Goal: Use online tool/utility: Utilize a website feature to perform a specific function

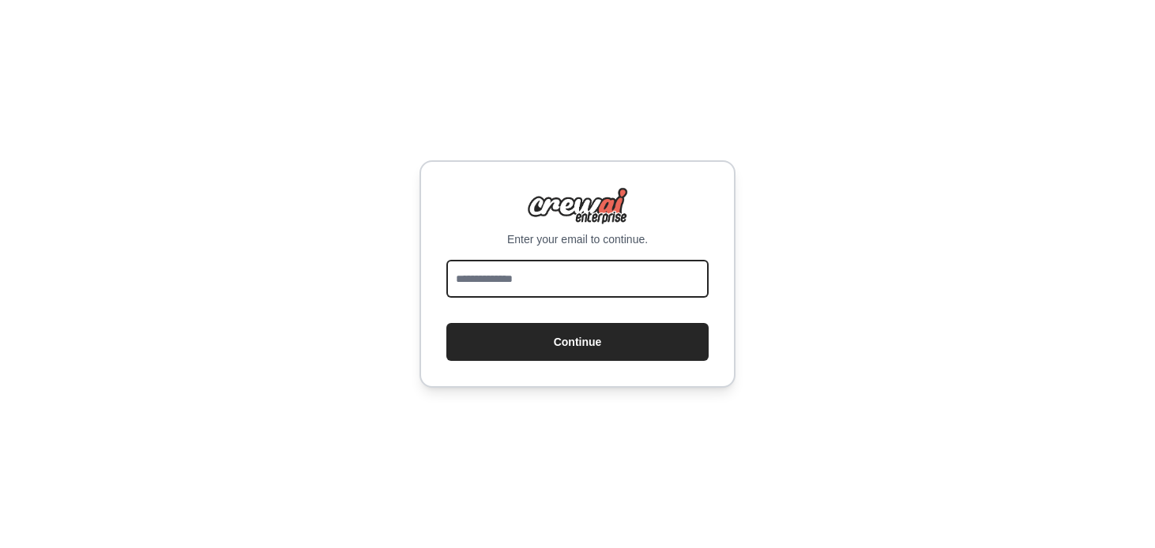
click at [554, 289] on input "email" at bounding box center [577, 279] width 262 height 38
click at [507, 283] on input "**********" at bounding box center [577, 279] width 262 height 38
click at [639, 284] on input "**********" at bounding box center [577, 279] width 262 height 38
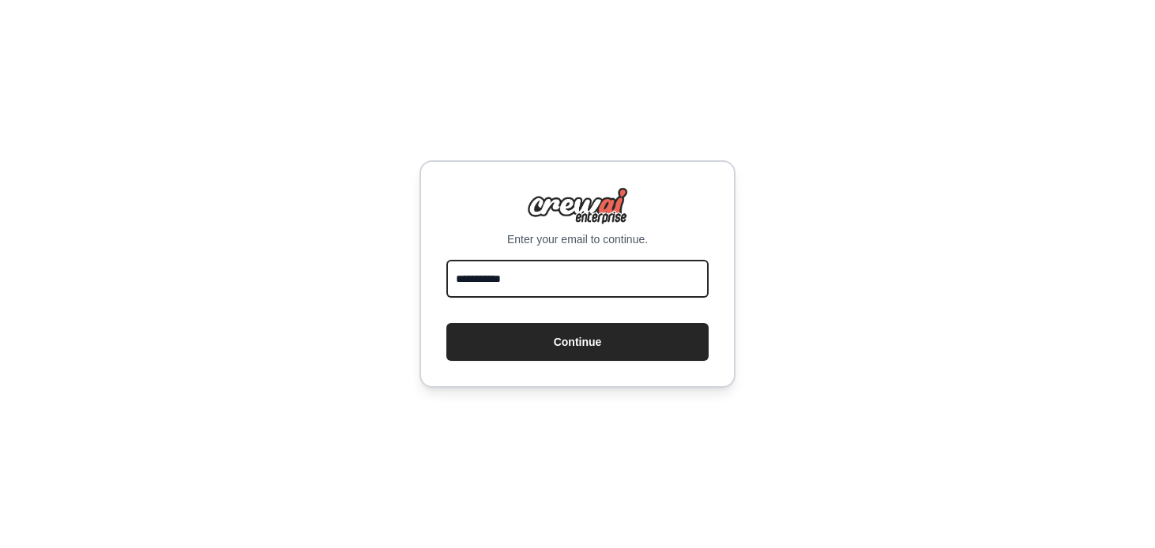
type input "**********"
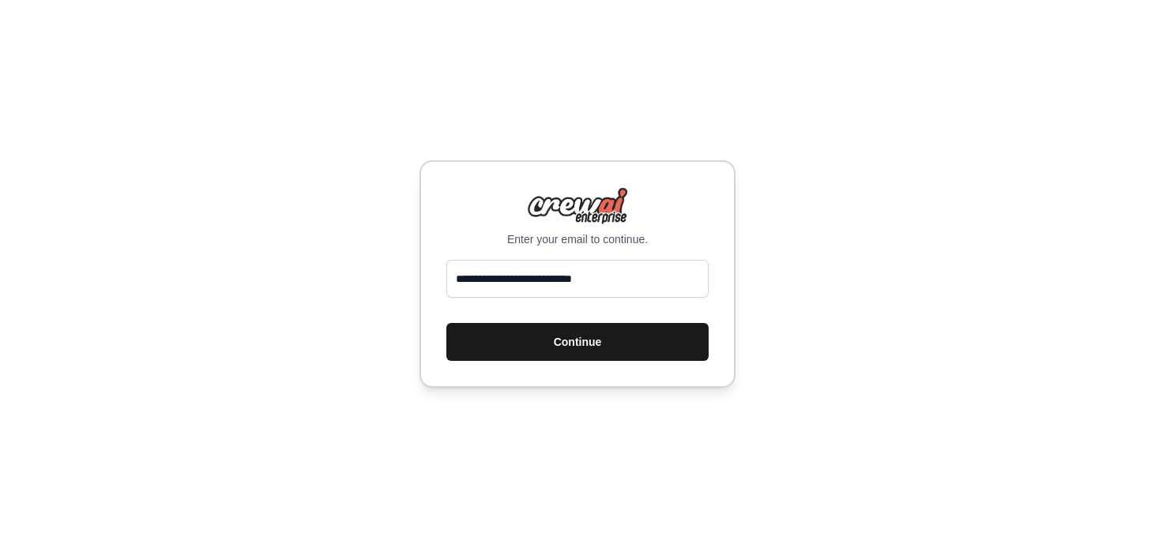
click at [627, 345] on button "Continue" at bounding box center [577, 342] width 262 height 38
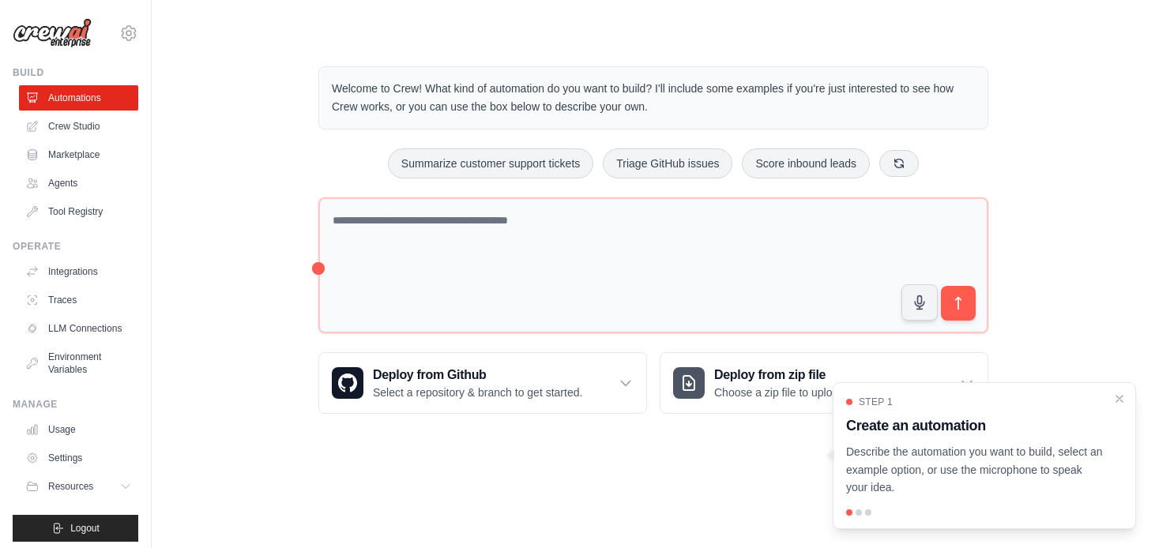
click at [556, 84] on p "Welcome to Crew! What kind of automation do you want to build? I'll include som…" at bounding box center [653, 98] width 643 height 36
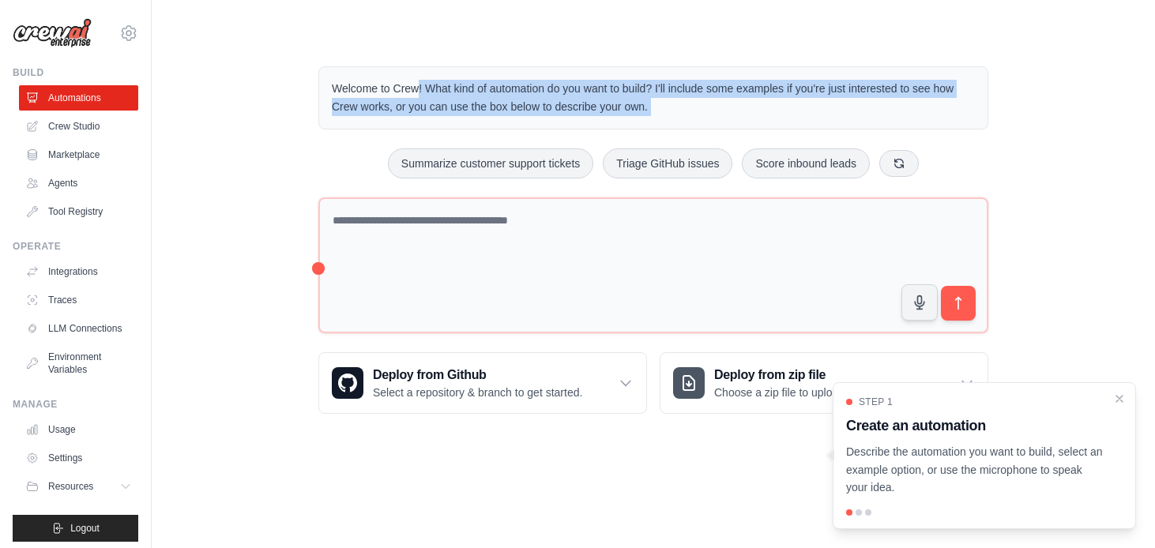
click at [556, 84] on p "Welcome to Crew! What kind of automation do you want to build? I'll include som…" at bounding box center [653, 98] width 643 height 36
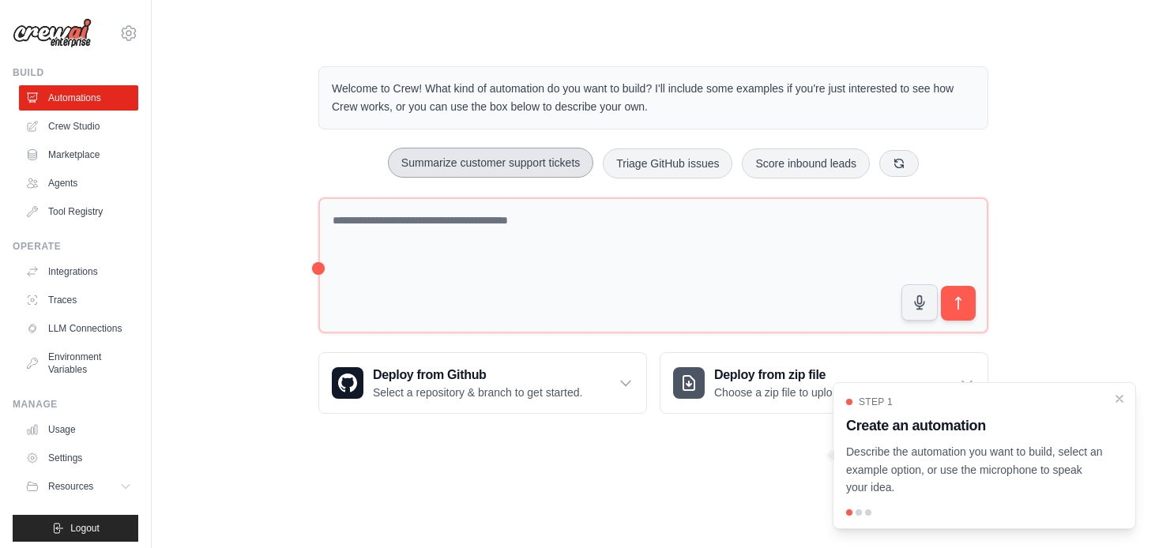
click at [449, 170] on button "Summarize customer support tickets" at bounding box center [490, 163] width 205 height 30
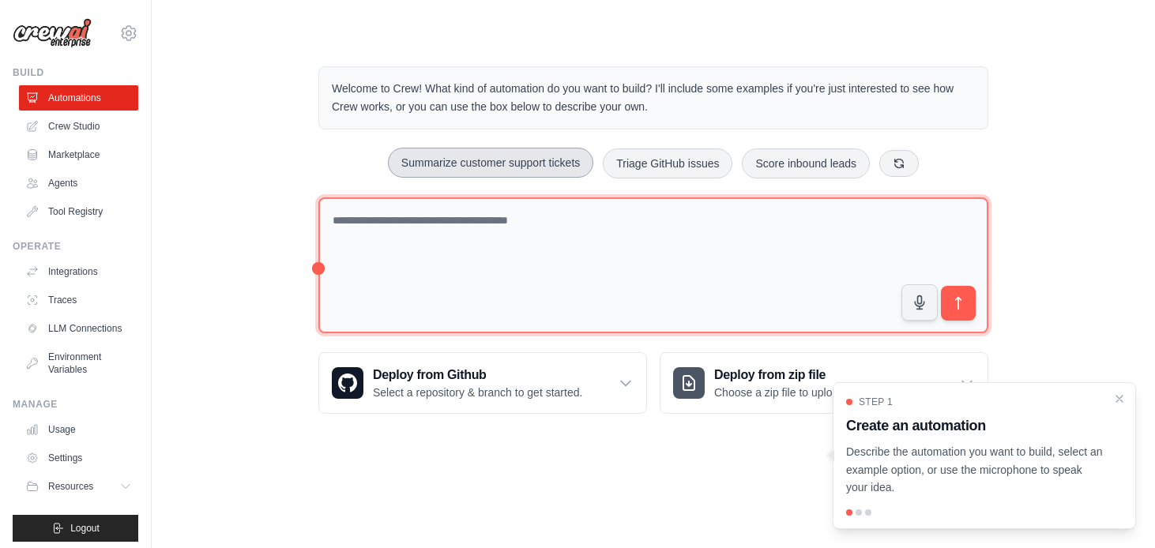
type textarea "**********"
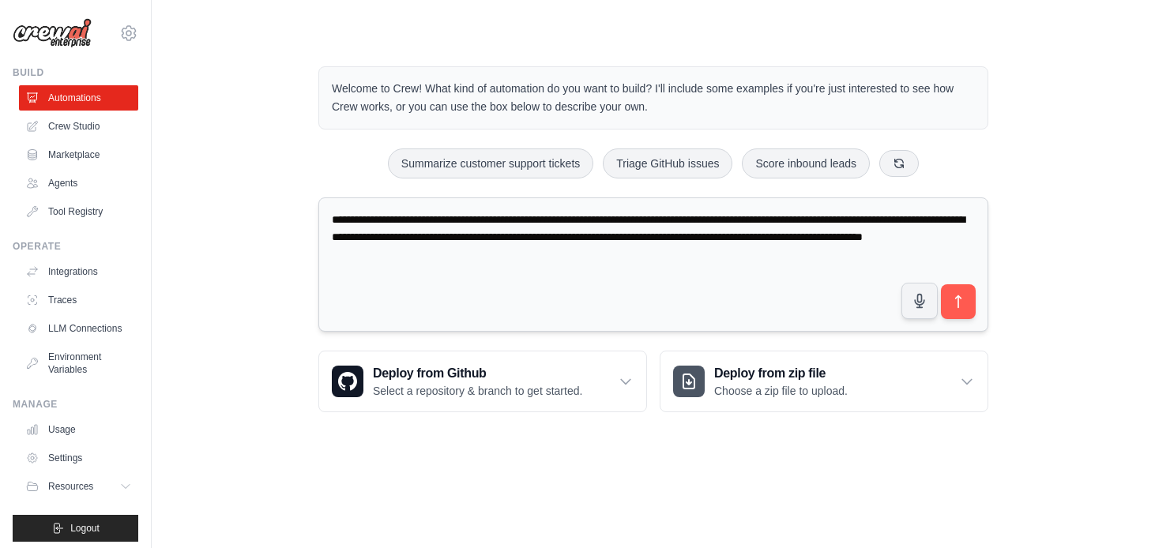
click at [836, 235] on textarea "**********" at bounding box center [653, 265] width 670 height 135
click at [556, 282] on textarea "**********" at bounding box center [653, 265] width 670 height 135
click at [631, 379] on icon at bounding box center [626, 382] width 16 height 16
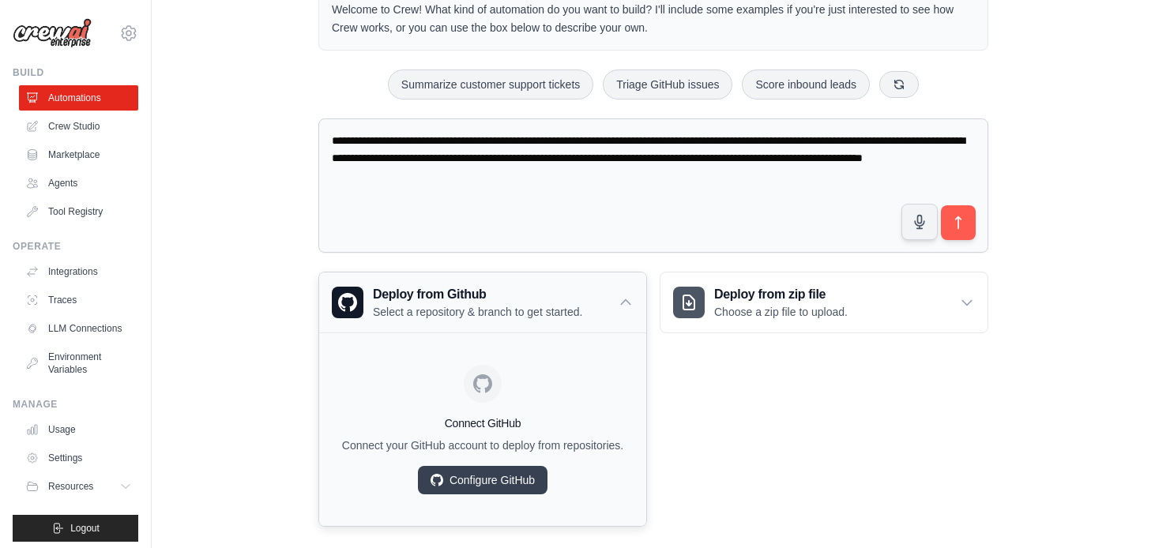
scroll to position [98, 0]
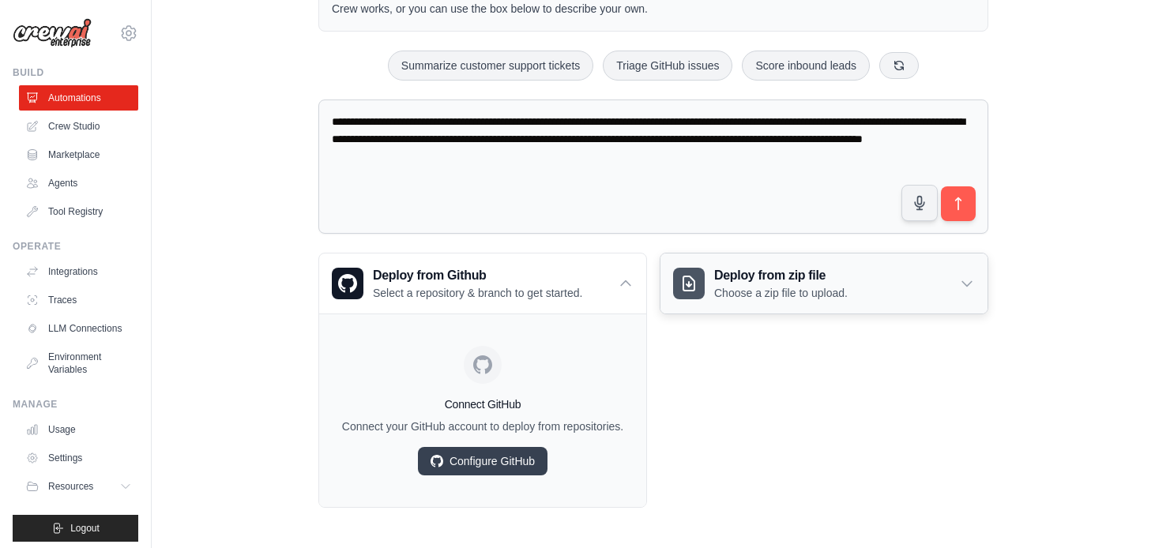
click at [891, 266] on div "Deploy from zip file Choose a zip file to upload." at bounding box center [824, 284] width 327 height 60
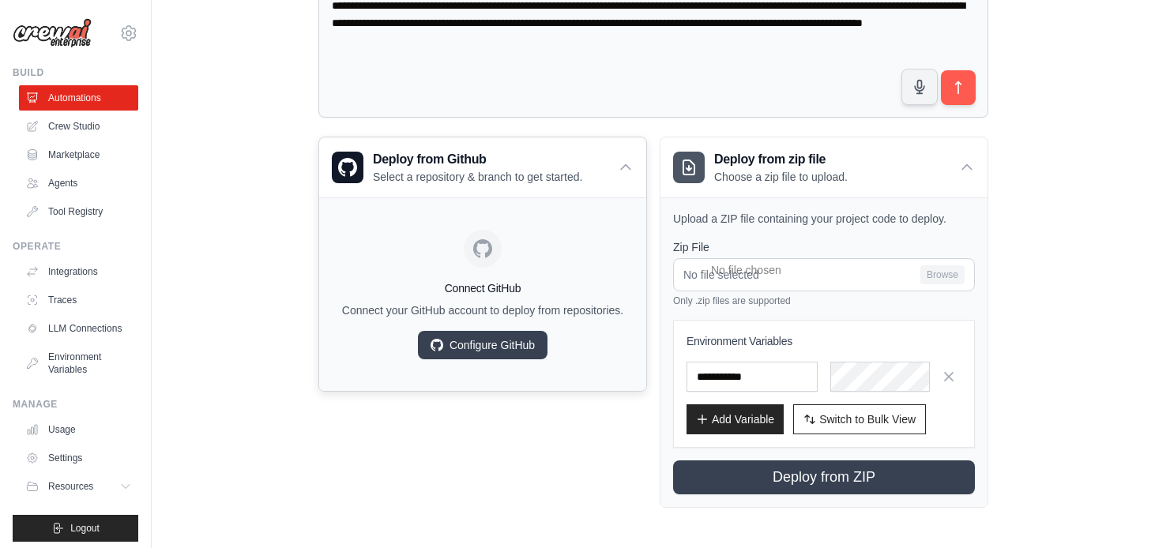
scroll to position [0, 0]
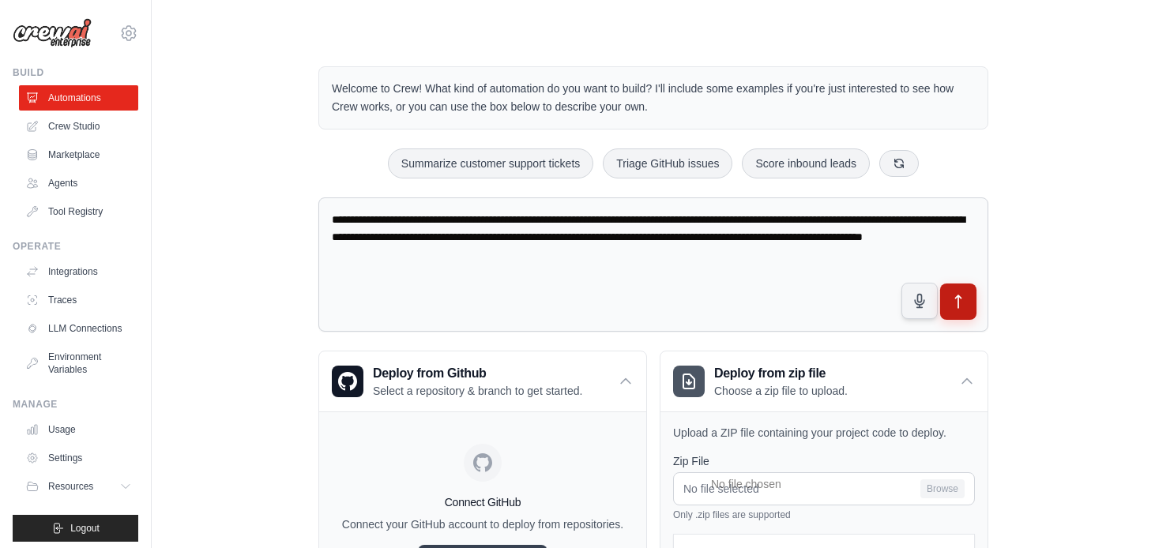
click at [970, 296] on button "submit" at bounding box center [958, 302] width 36 height 36
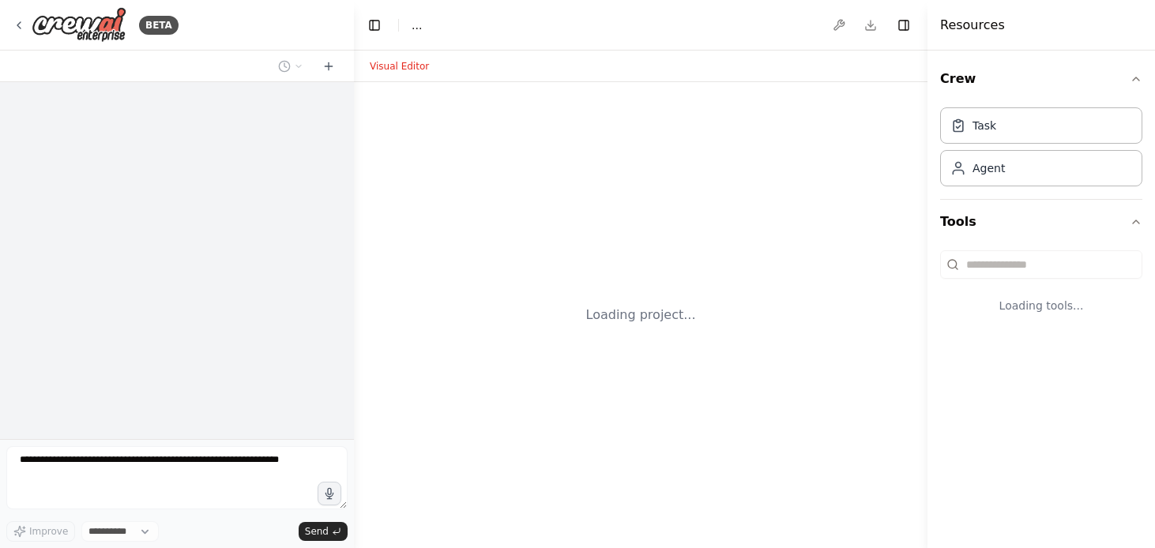
select select "****"
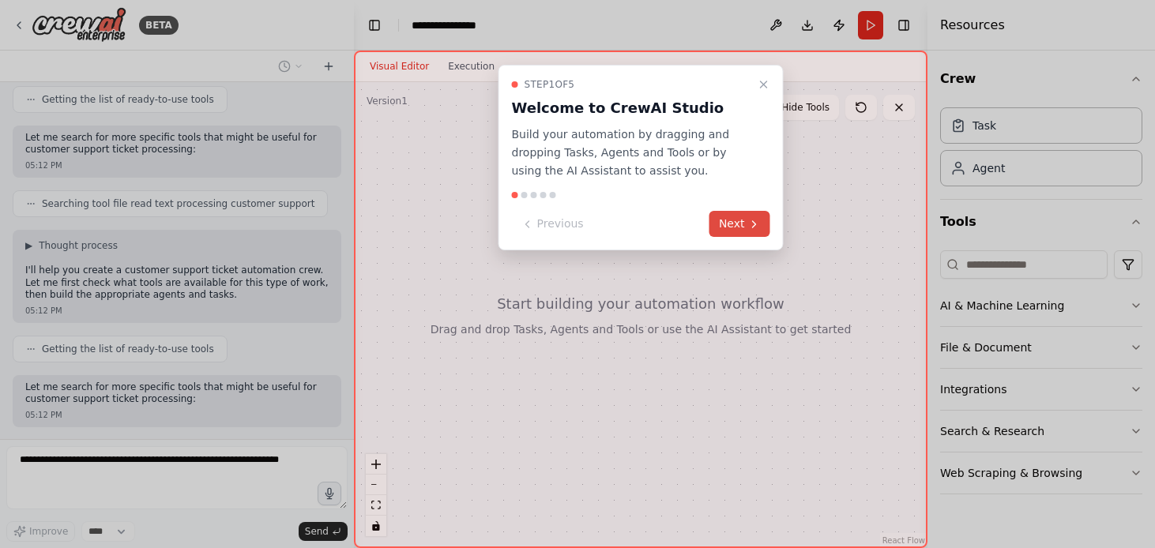
scroll to position [297, 0]
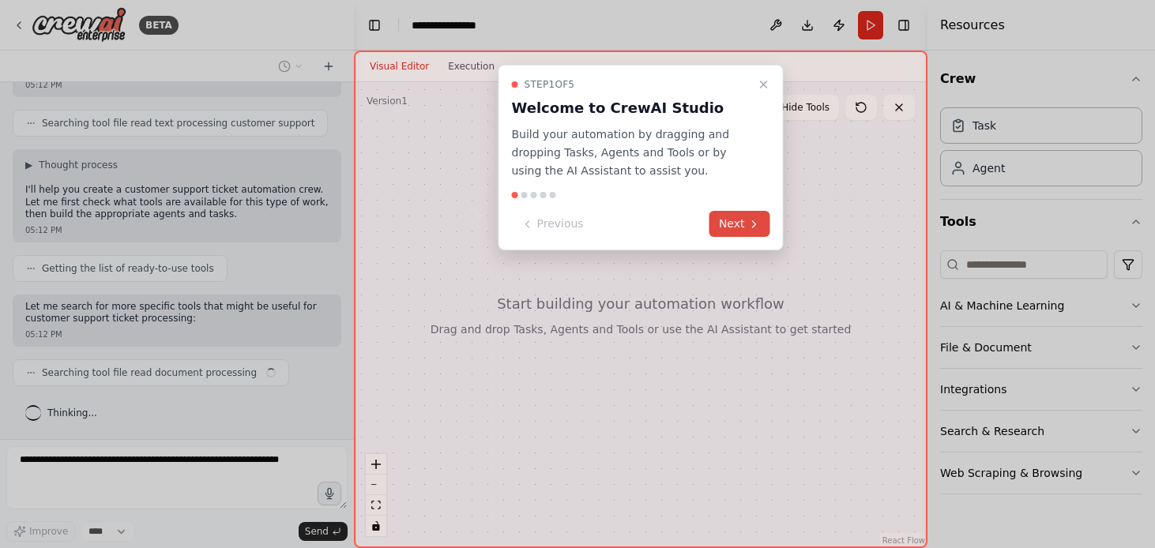
click at [752, 220] on icon at bounding box center [754, 224] width 13 height 13
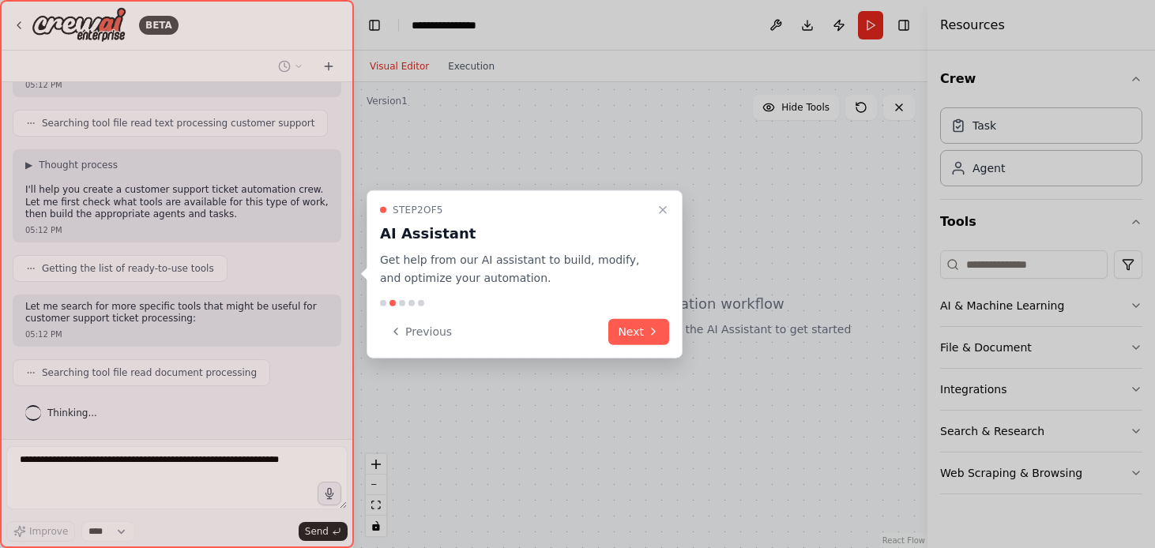
scroll to position [337, 0]
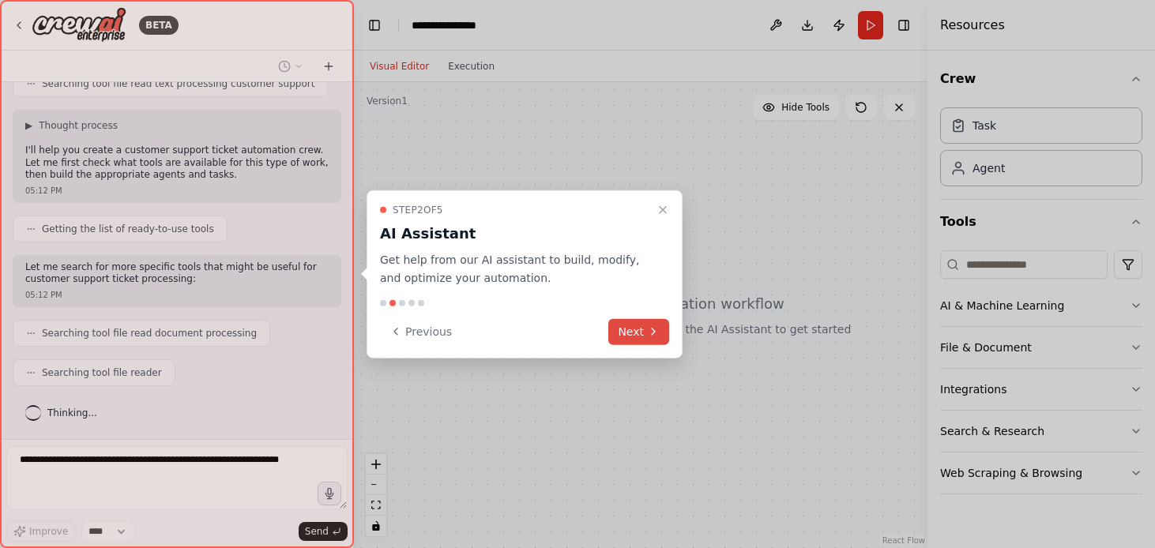
click at [631, 337] on button "Next" at bounding box center [638, 331] width 61 height 26
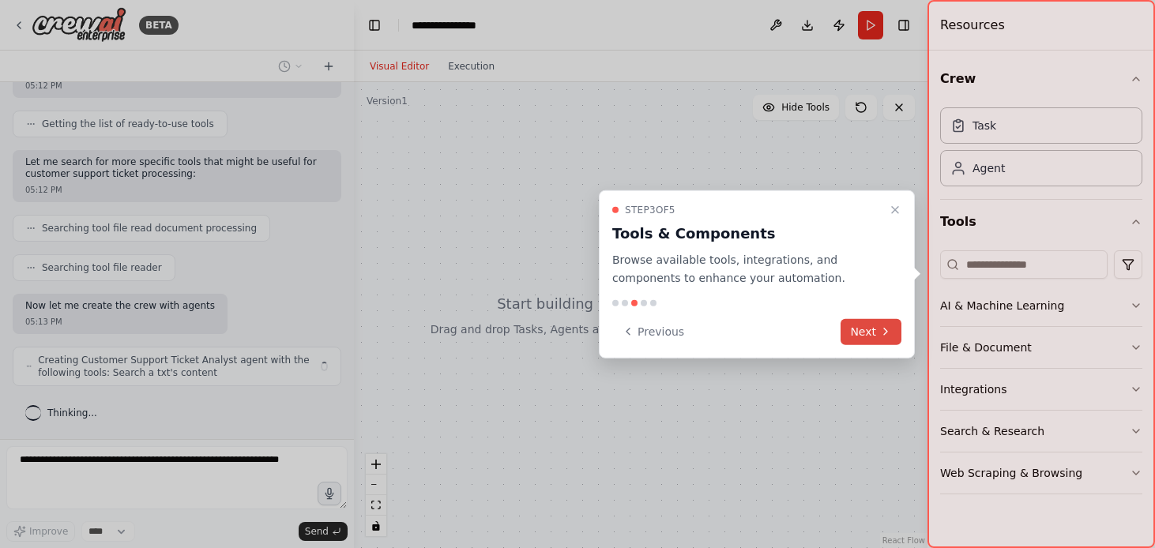
scroll to position [454, 0]
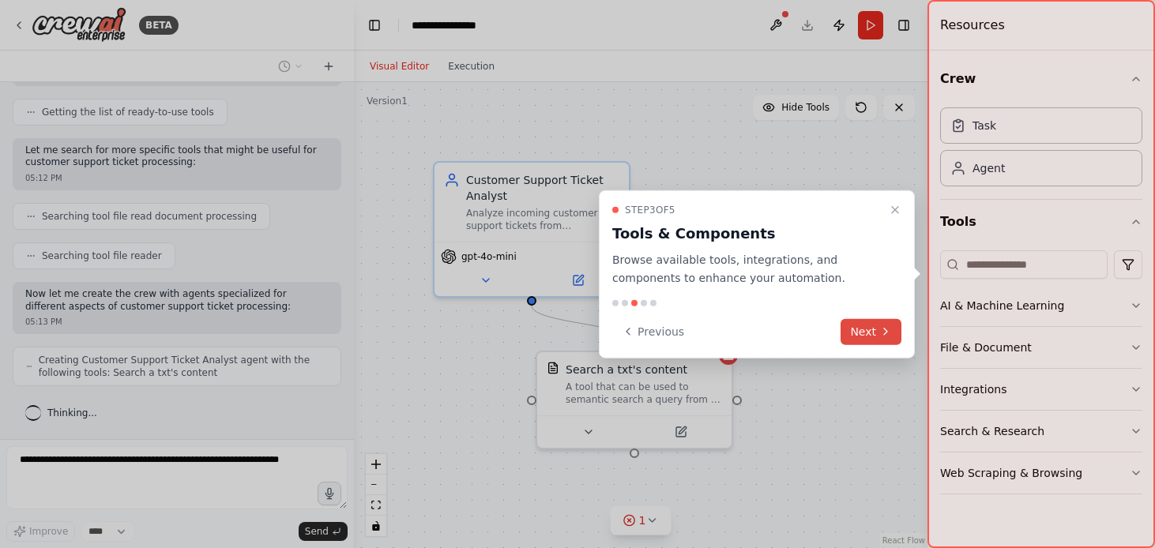
click at [882, 340] on button "Next" at bounding box center [871, 331] width 61 height 26
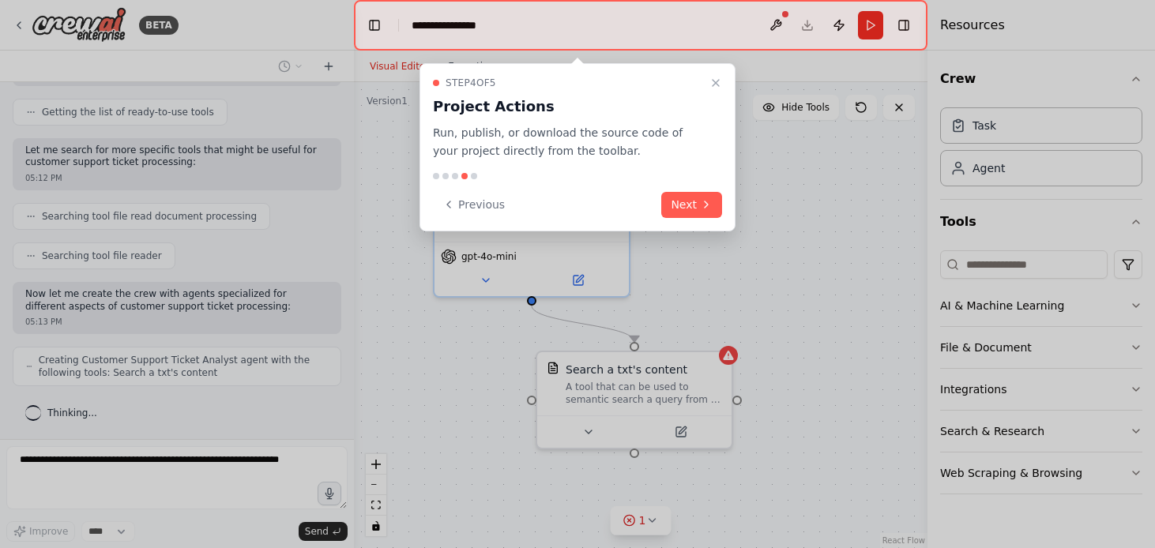
scroll to position [493, 0]
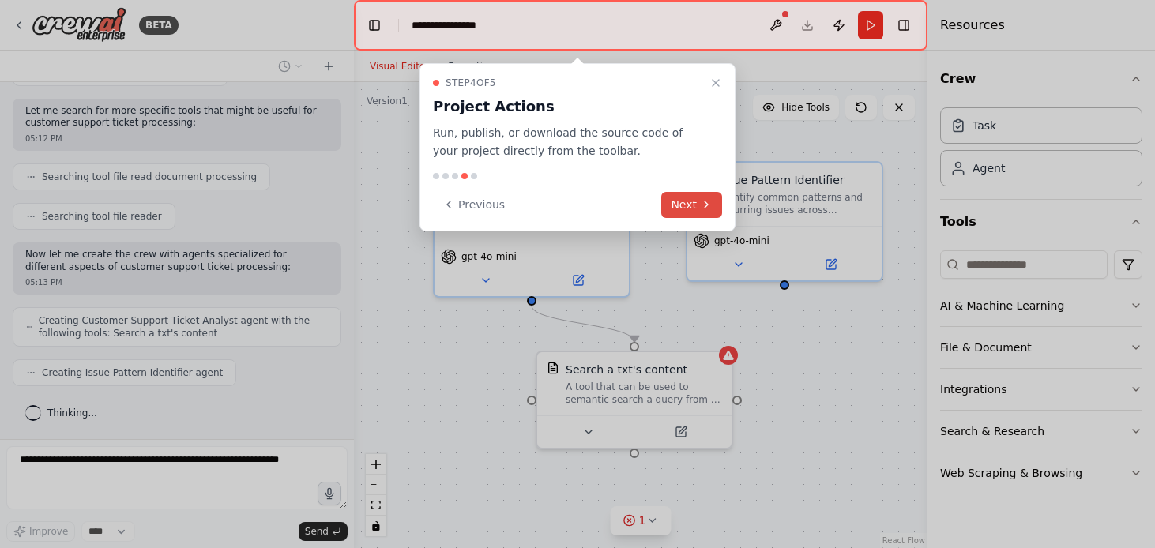
click at [684, 216] on button "Next" at bounding box center [691, 205] width 61 height 26
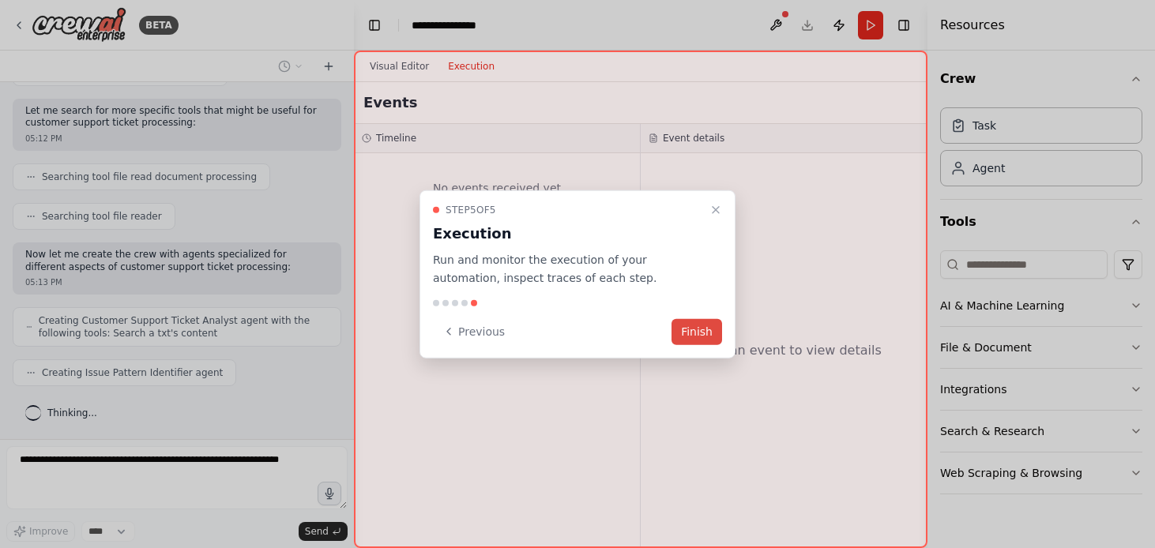
scroll to position [533, 0]
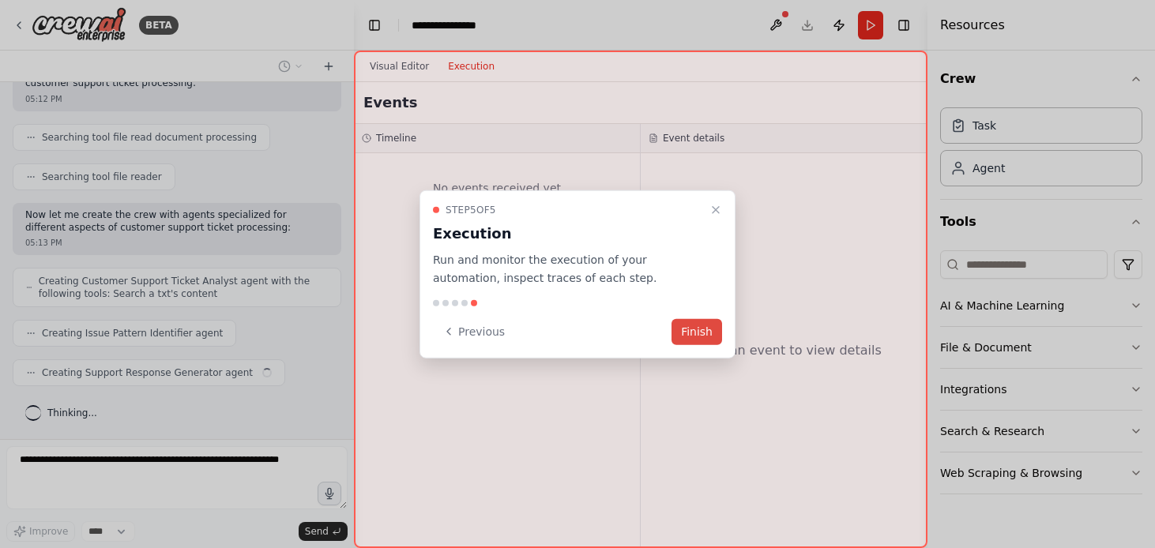
click at [714, 335] on button "Finish" at bounding box center [697, 331] width 51 height 26
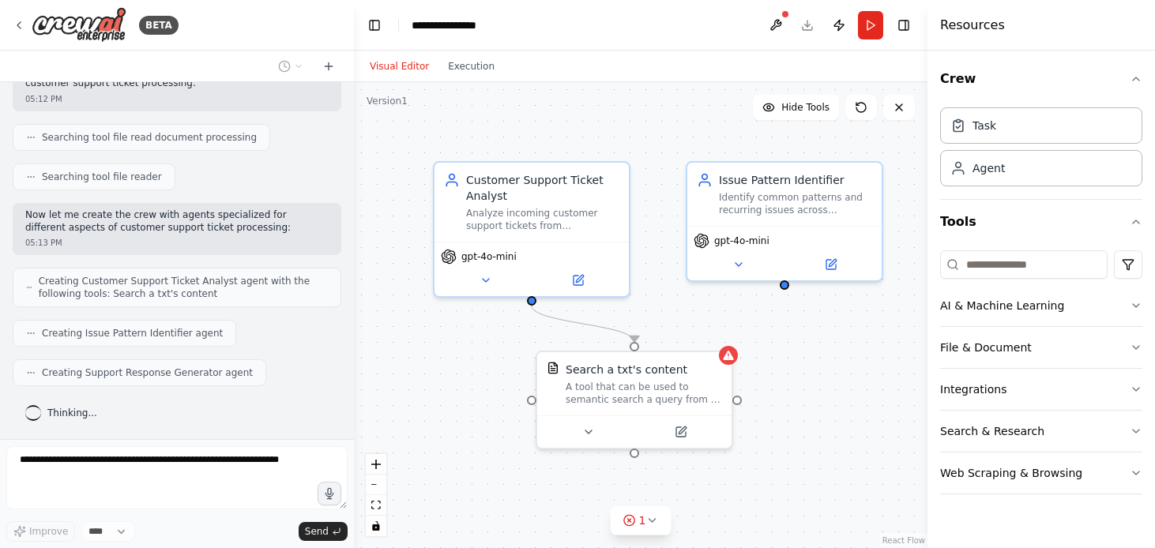
scroll to position [572, 0]
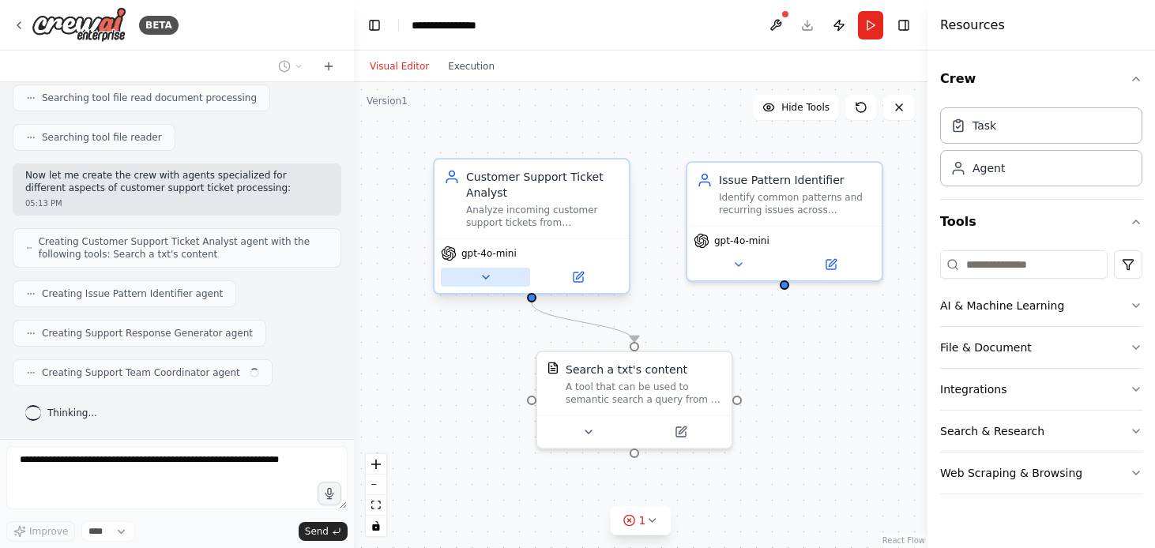
click at [479, 284] on button at bounding box center [485, 277] width 89 height 19
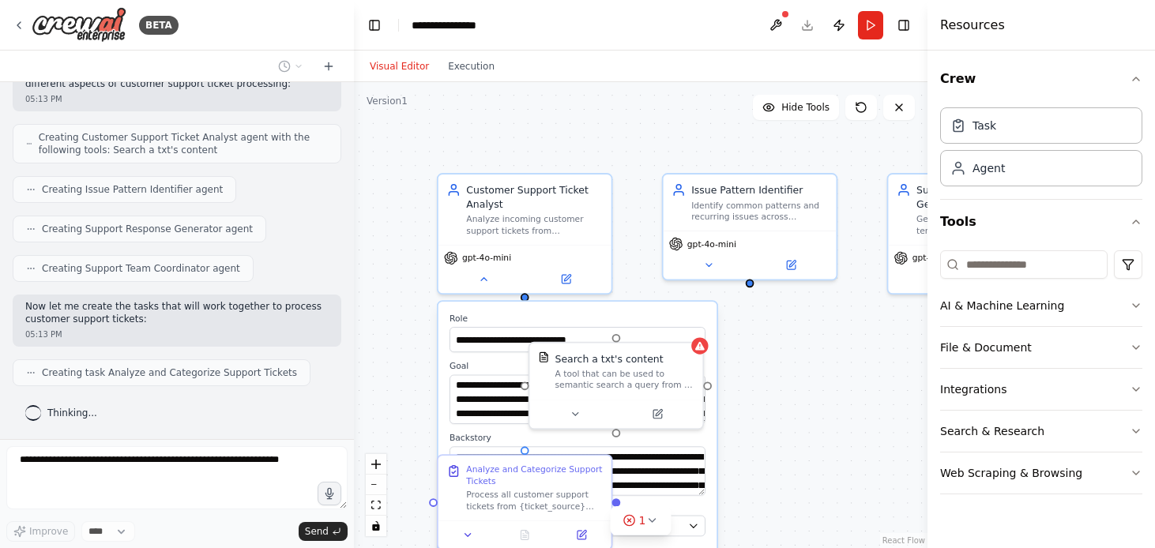
scroll to position [716, 0]
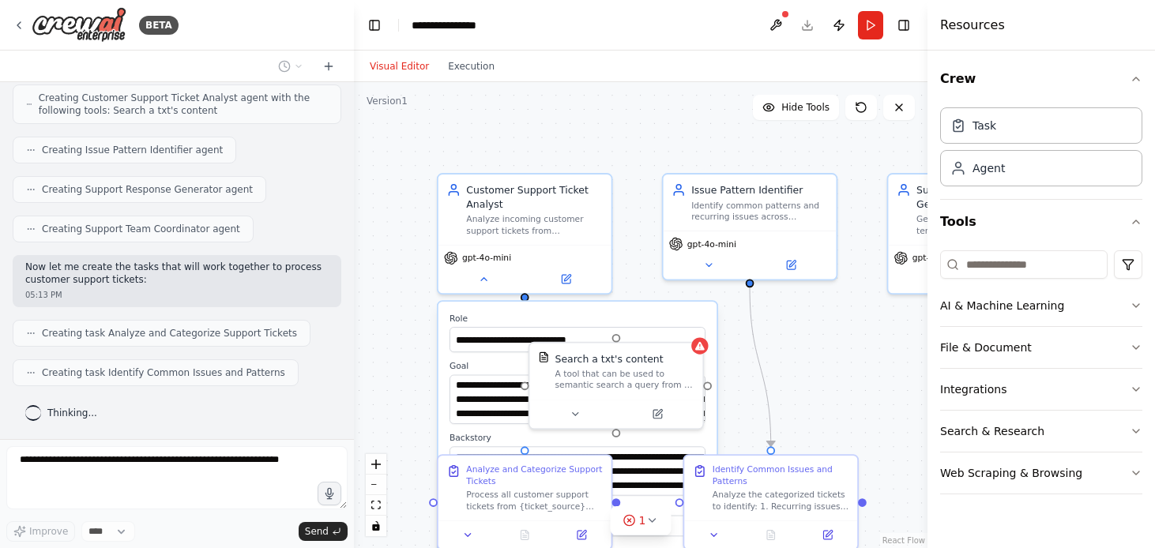
click at [433, 118] on div ".deletable-edge-delete-btn { width: 20px; height: 20px; border: 0px solid #ffff…" at bounding box center [641, 315] width 574 height 466
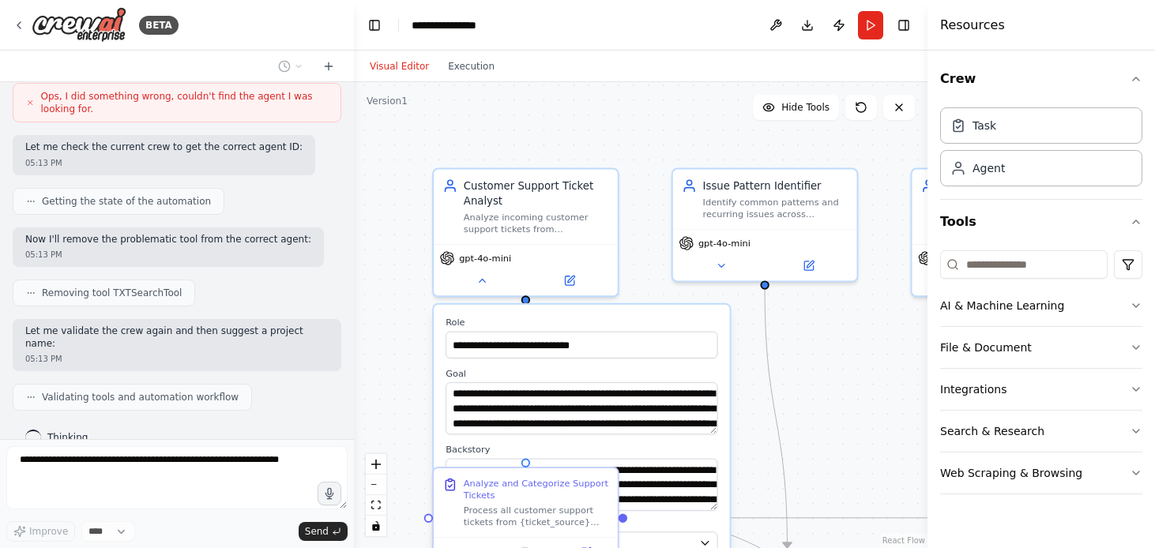
scroll to position [1320, 0]
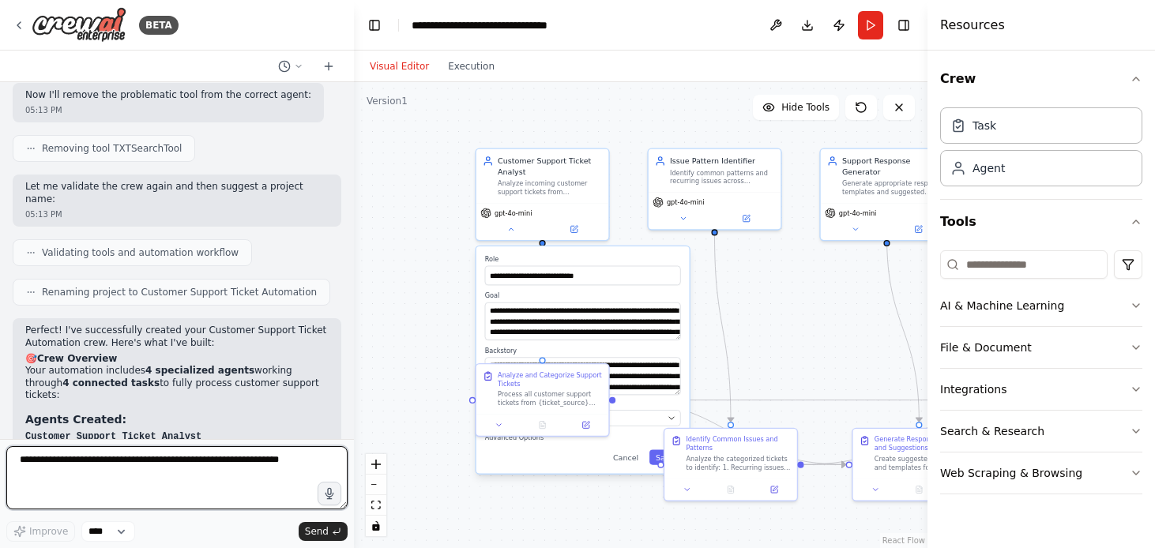
drag, startPoint x: 654, startPoint y: 273, endPoint x: 689, endPoint y: 243, distance: 46.5
click at [689, 243] on div ".deletable-edge-delete-btn { width: 20px; height: 20px; border: 0px solid #ffff…" at bounding box center [641, 315] width 574 height 466
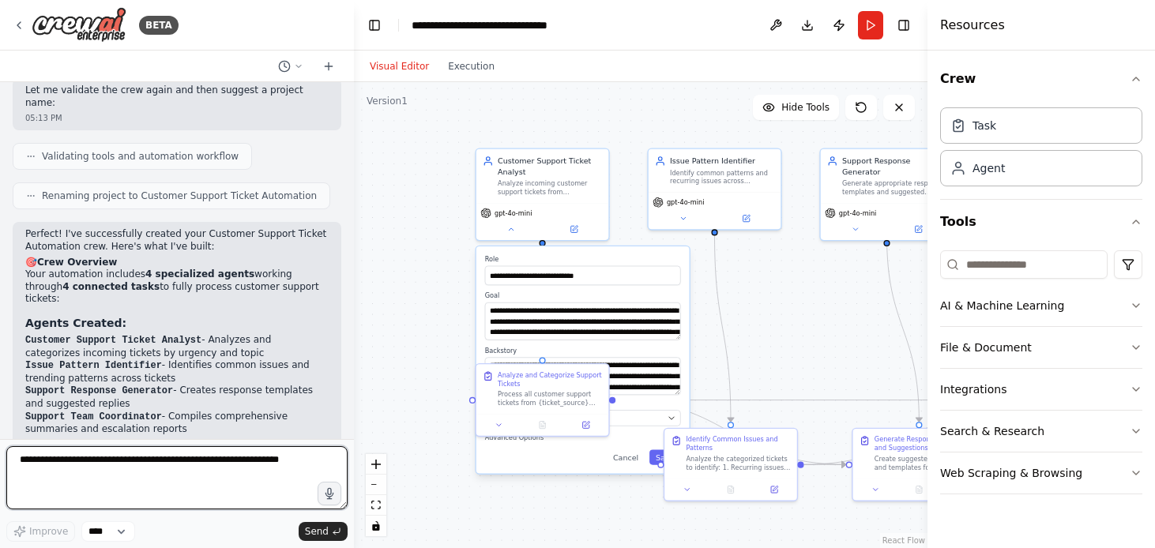
scroll to position [1537, 0]
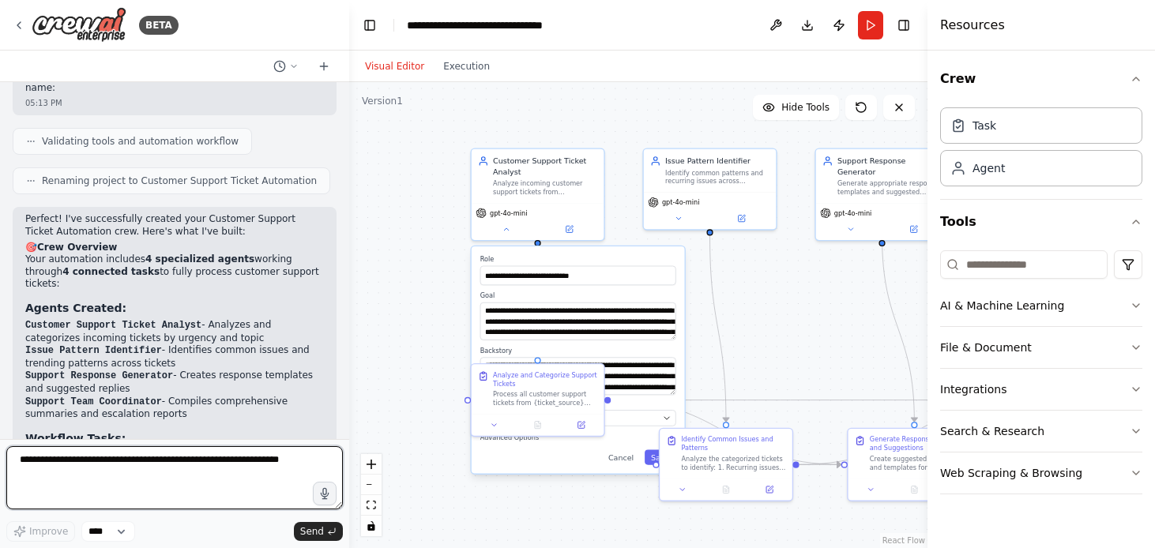
drag, startPoint x: 349, startPoint y: 348, endPoint x: 349, endPoint y: 366, distance: 17.4
click at [349, 366] on div "BETA Create a crew that automatically reads through customer support tickets, c…" at bounding box center [577, 274] width 1155 height 548
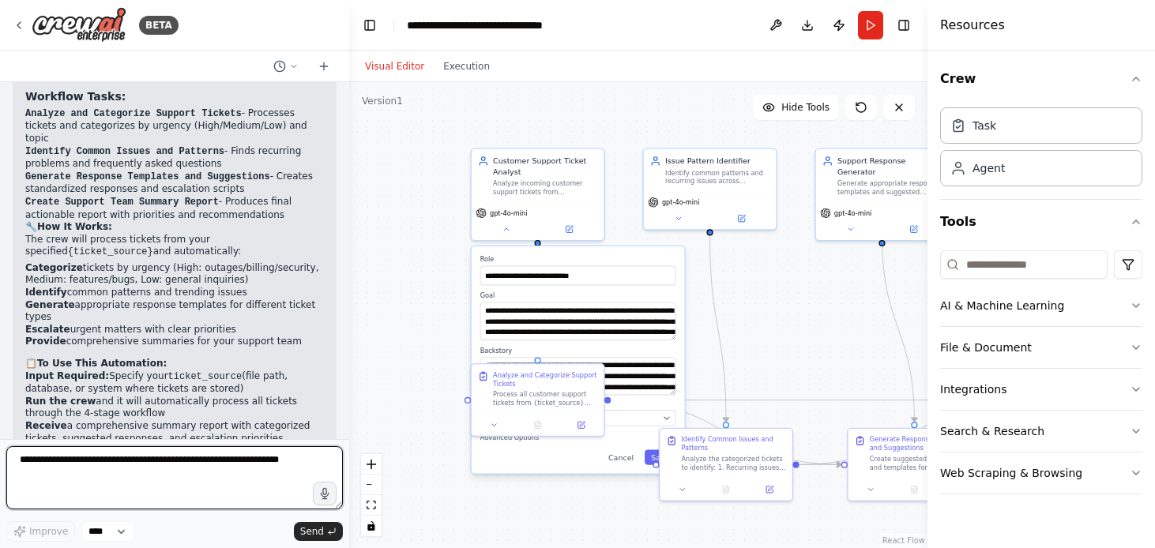
scroll to position [1889, 0]
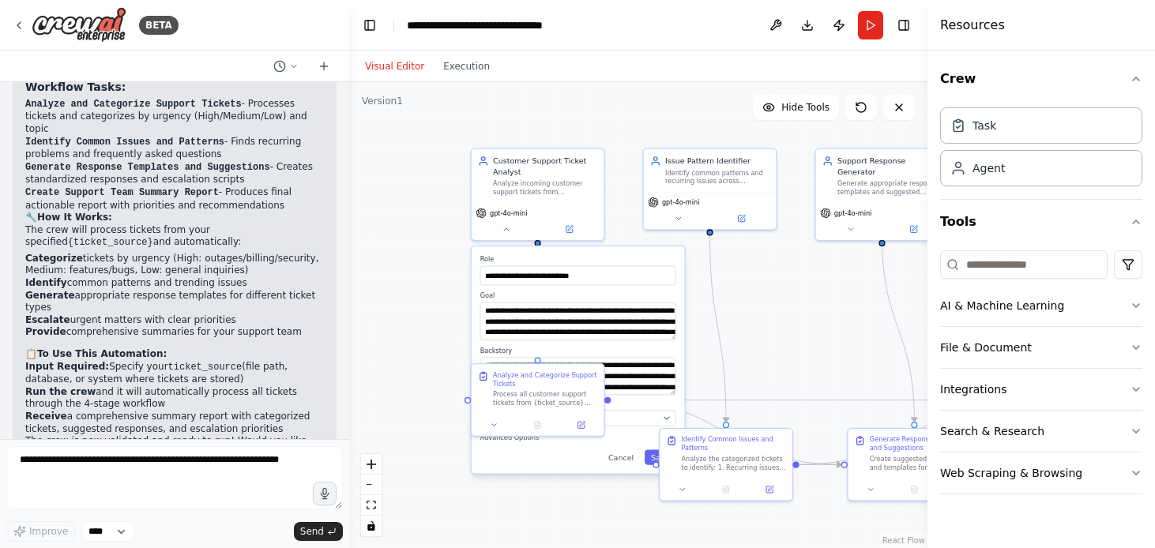
click at [83, 237] on code "{ticket_source}" at bounding box center [110, 242] width 85 height 11
click at [88, 277] on li "Identify common patterns and trending issues" at bounding box center [174, 283] width 299 height 13
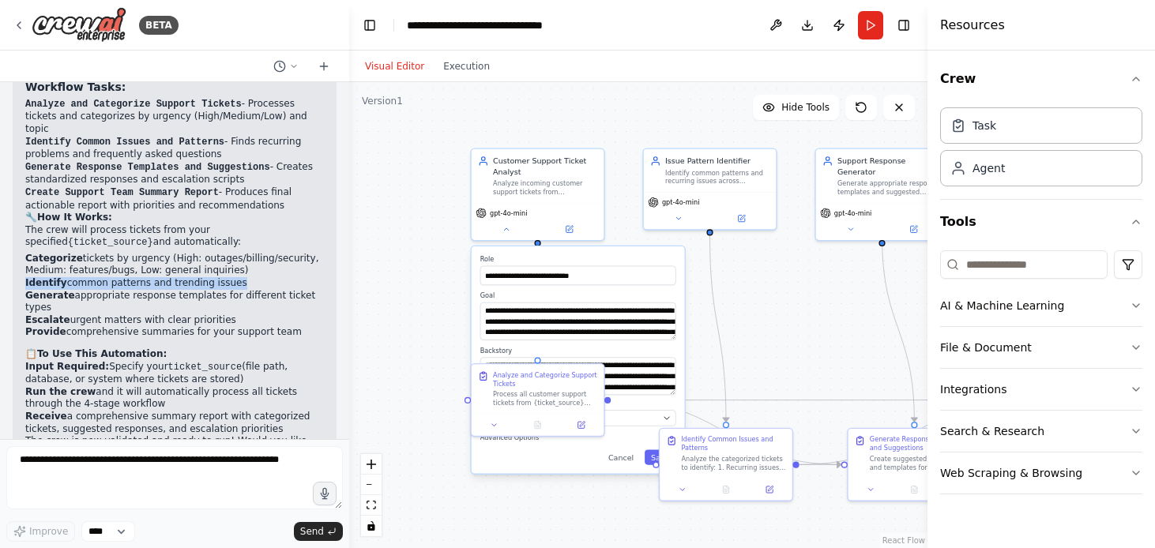
click at [92, 290] on li "Generate appropriate response templates for different ticket types" at bounding box center [174, 302] width 299 height 24
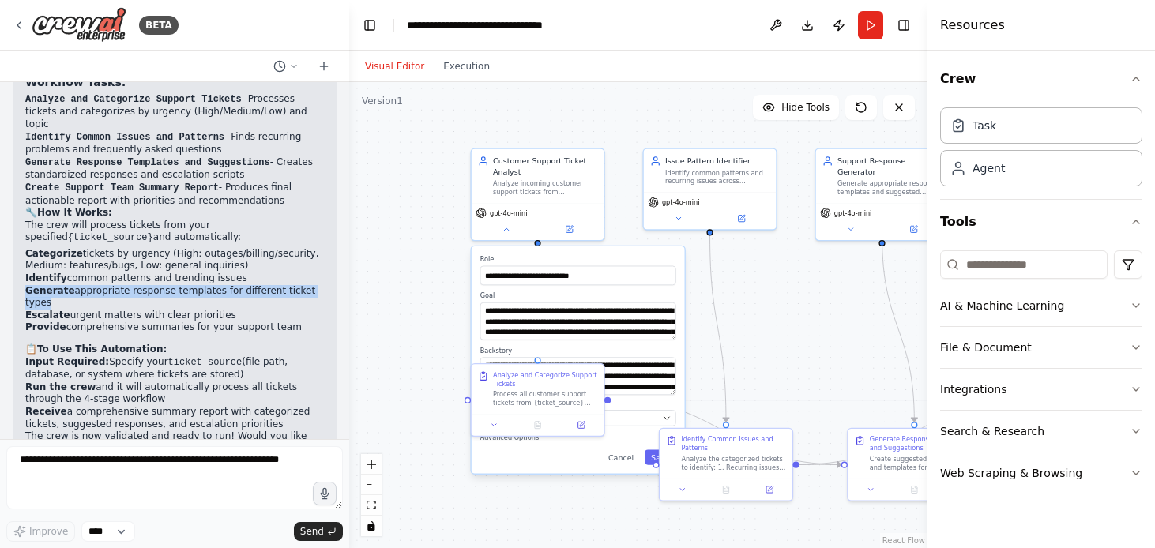
click at [183, 357] on code "ticket_source" at bounding box center [205, 362] width 74 height 11
click at [92, 406] on li "Receive a comprehensive summary report with categorized tickets, suggested resp…" at bounding box center [174, 418] width 299 height 24
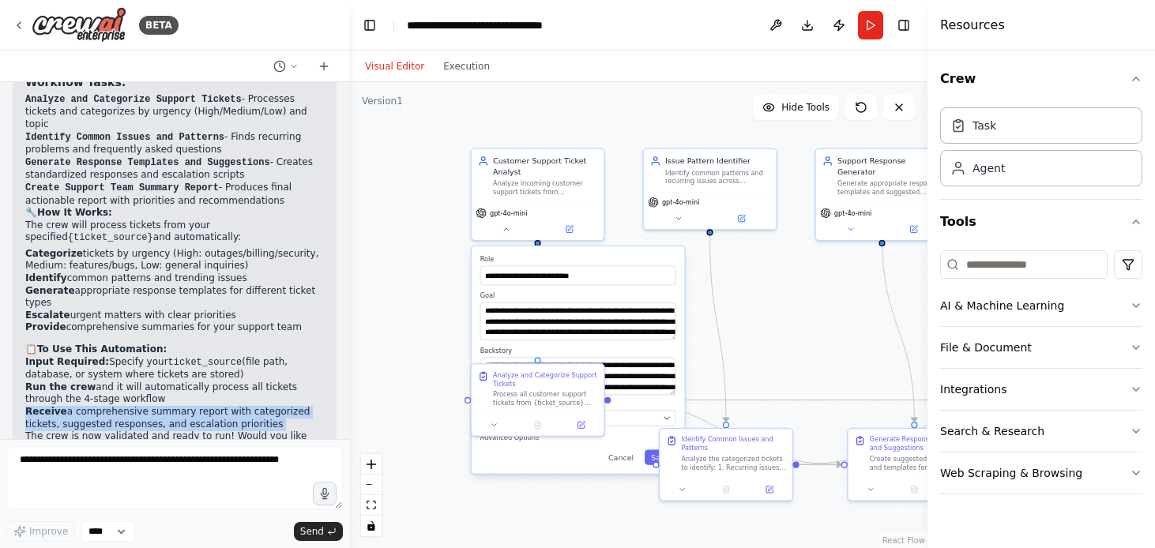
click at [92, 406] on li "Receive a comprehensive summary report with categorized tickets, suggested resp…" at bounding box center [174, 418] width 299 height 24
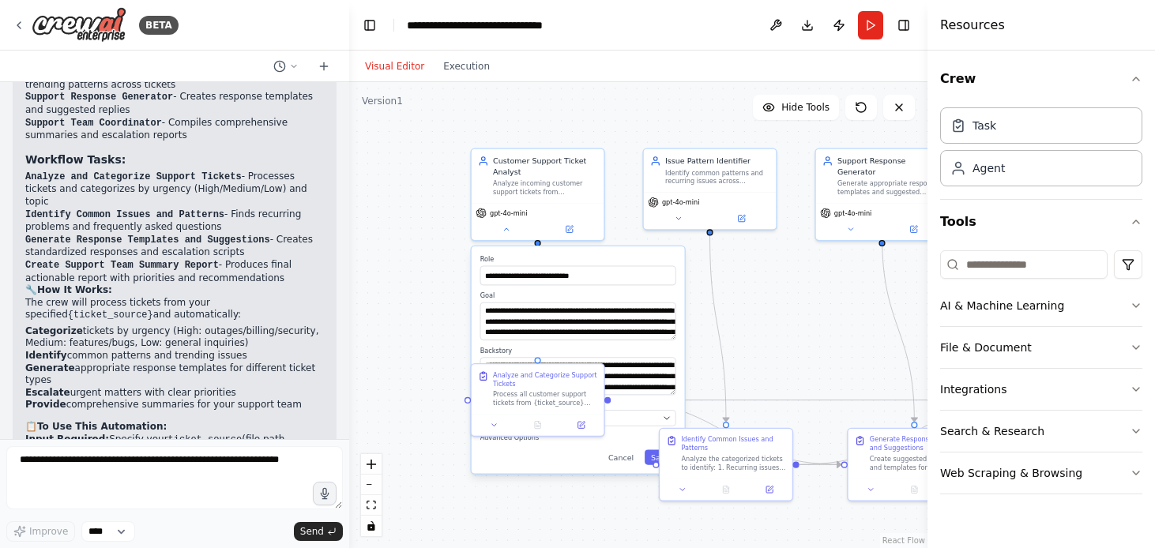
scroll to position [1821, 0]
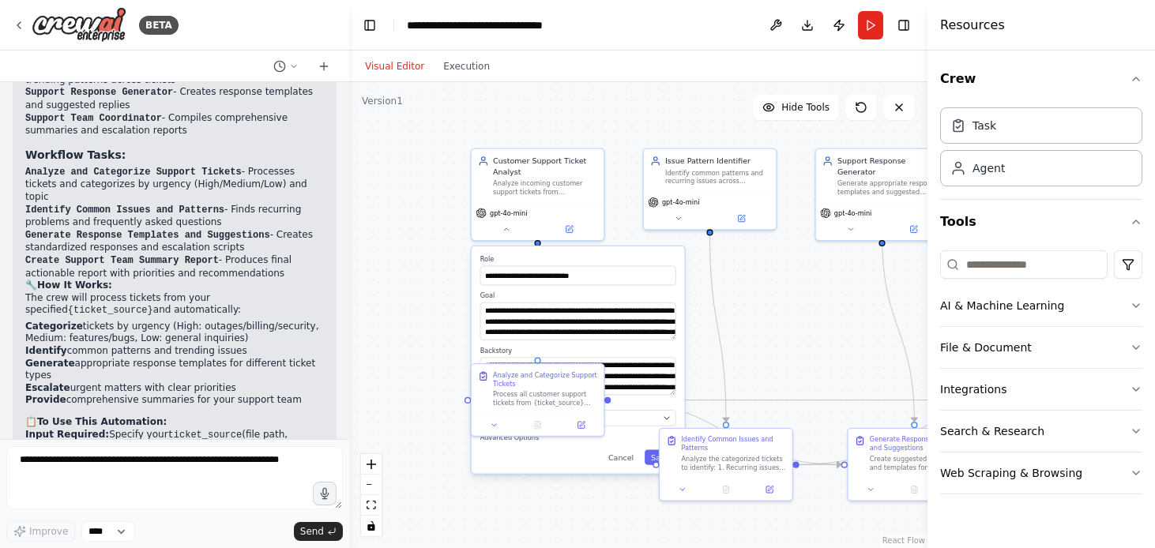
click at [133, 292] on p "The crew will process tickets from your specified {ticket_source} and automatic…" at bounding box center [174, 304] width 299 height 25
click at [92, 305] on code "{ticket_source}" at bounding box center [110, 310] width 85 height 11
click at [787, 18] on button at bounding box center [775, 25] width 25 height 28
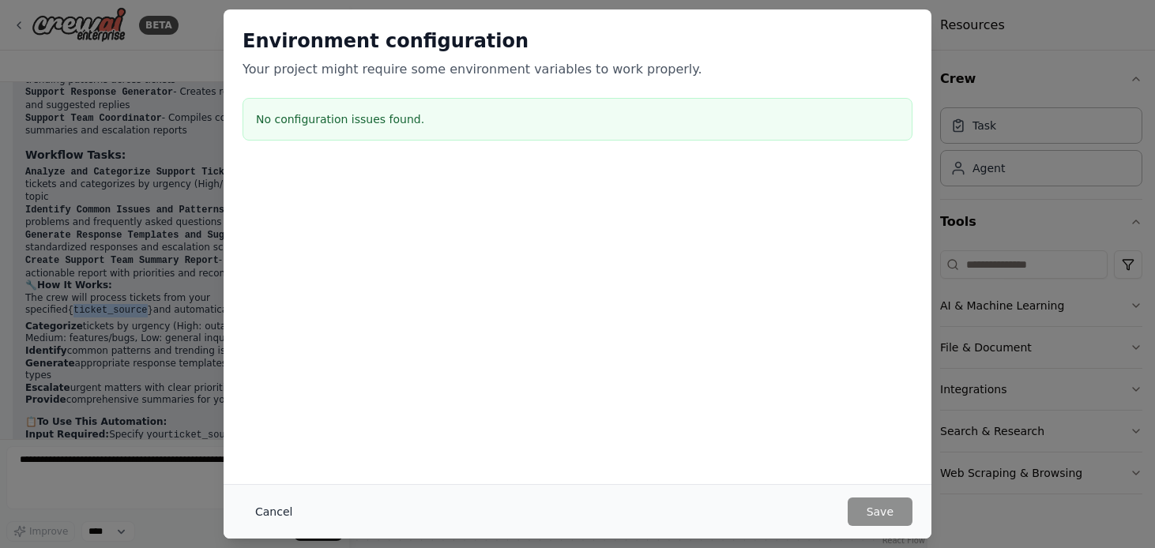
click at [273, 511] on button "Cancel" at bounding box center [274, 512] width 62 height 28
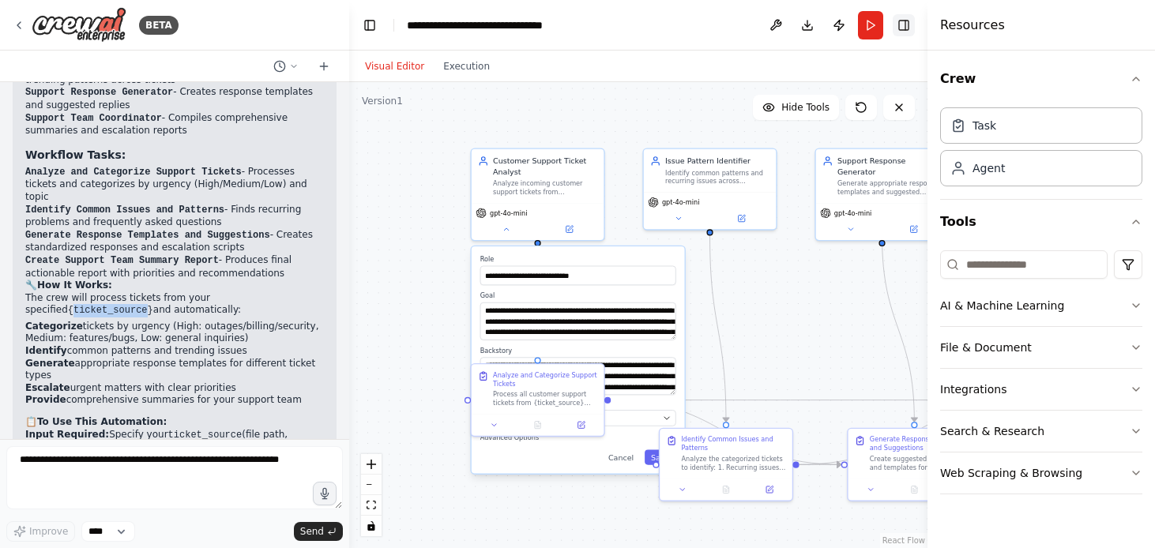
click at [908, 28] on button "Toggle Right Sidebar" at bounding box center [904, 25] width 22 height 22
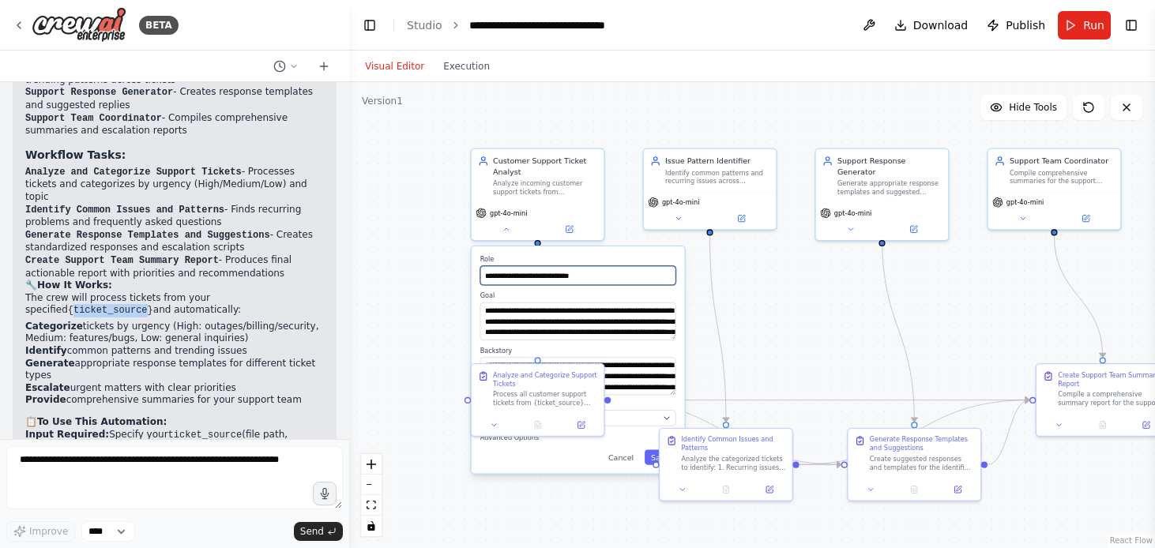
click at [552, 277] on input "**********" at bounding box center [578, 276] width 196 height 20
click at [506, 226] on icon at bounding box center [506, 227] width 4 height 2
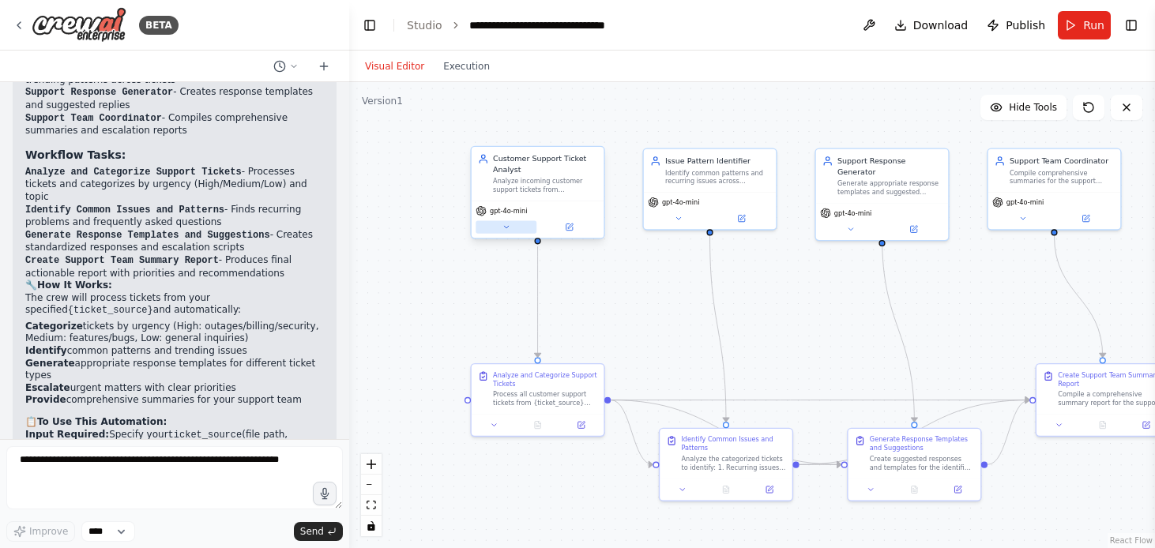
click at [506, 226] on icon at bounding box center [506, 227] width 4 height 2
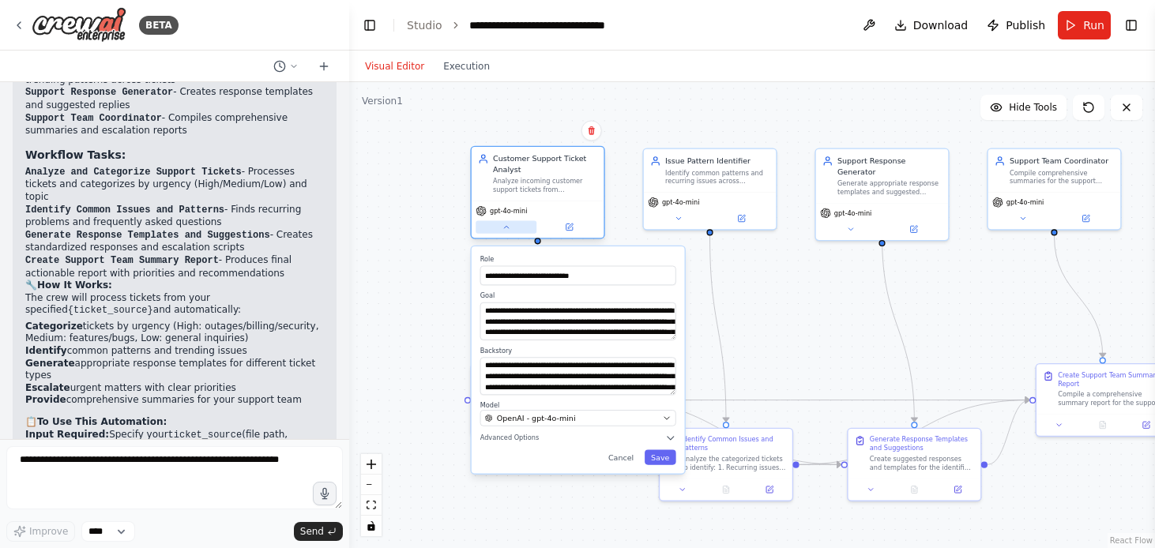
click at [506, 226] on icon at bounding box center [506, 227] width 4 height 2
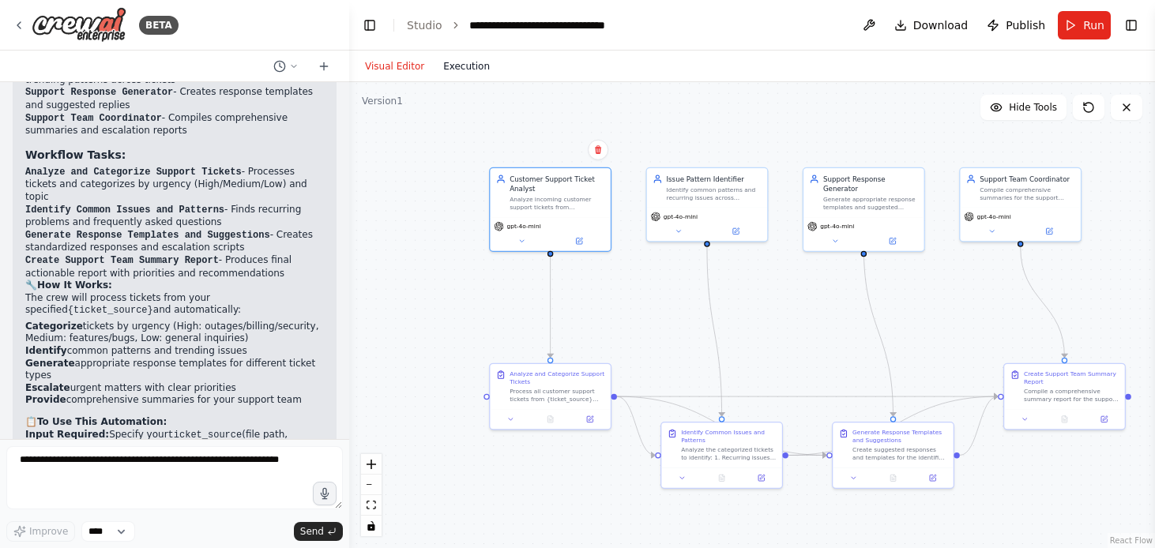
click at [470, 65] on button "Execution" at bounding box center [467, 66] width 66 height 19
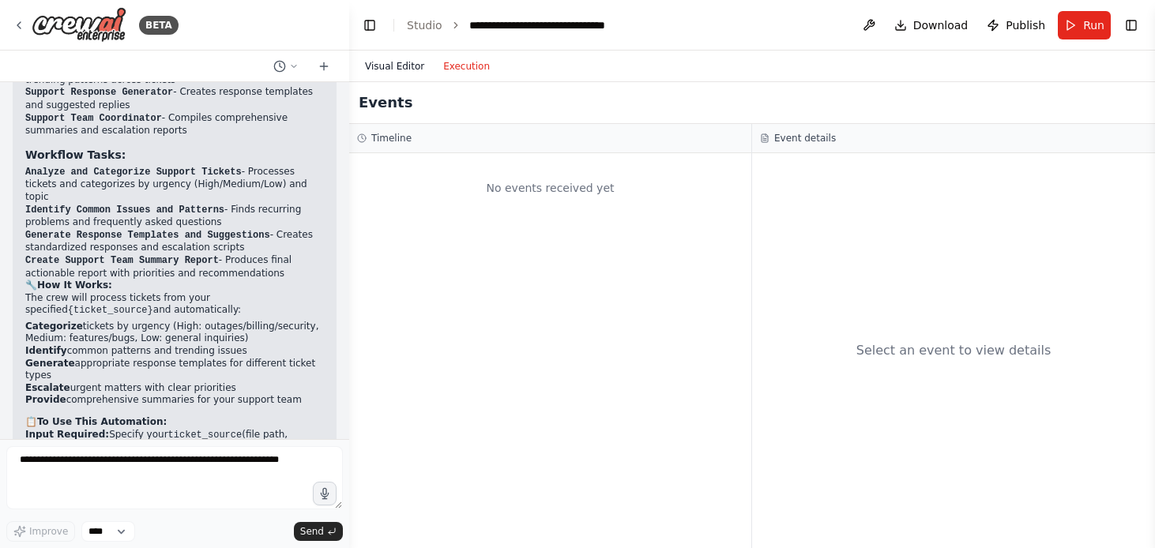
click at [397, 61] on button "Visual Editor" at bounding box center [395, 66] width 78 height 19
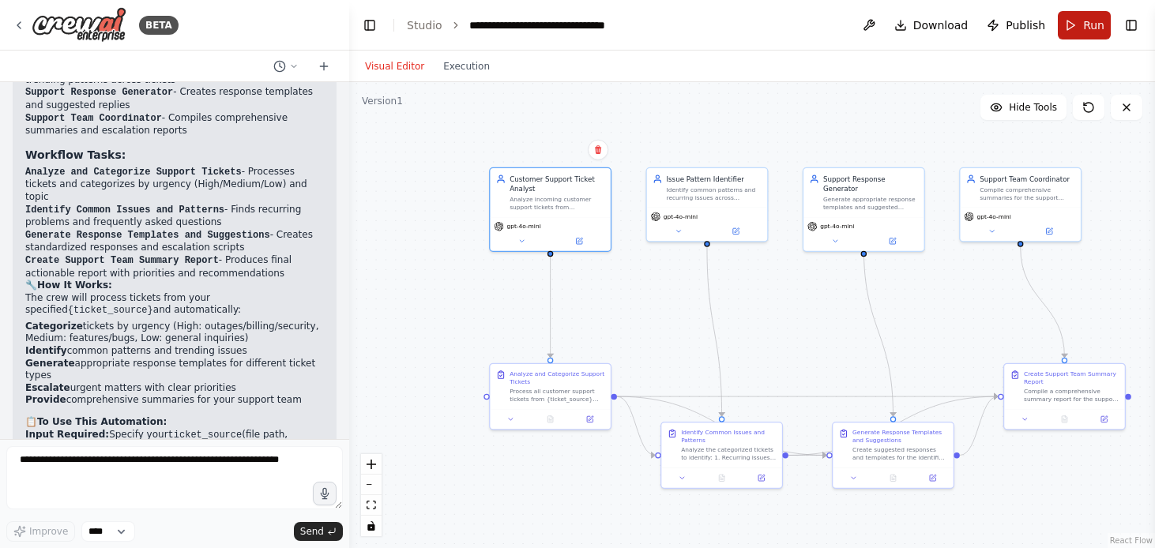
click at [1087, 21] on span "Run" at bounding box center [1093, 25] width 21 height 16
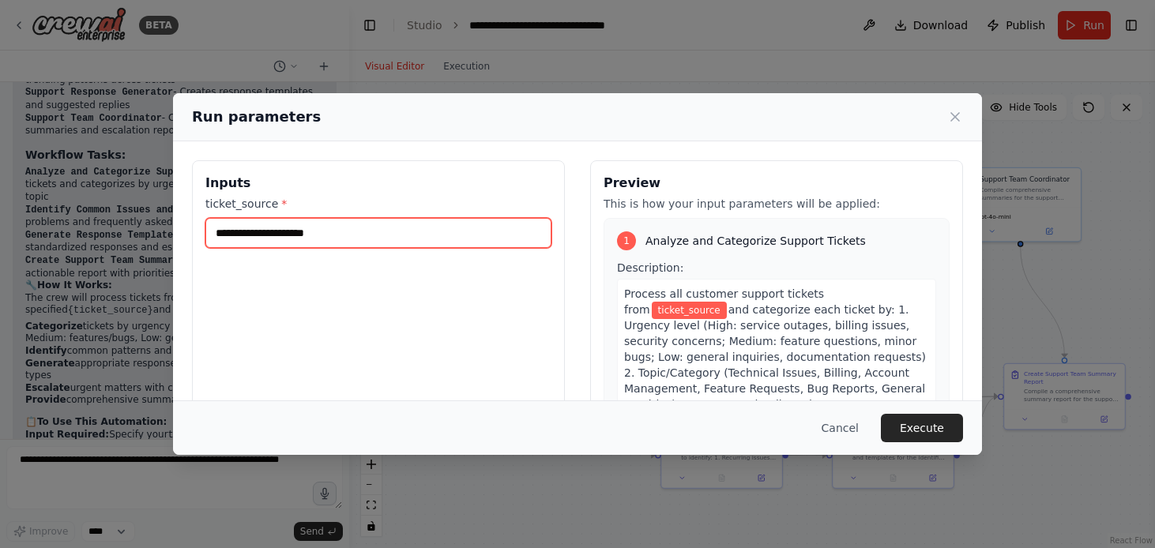
click at [367, 238] on input "ticket_source *" at bounding box center [378, 233] width 346 height 30
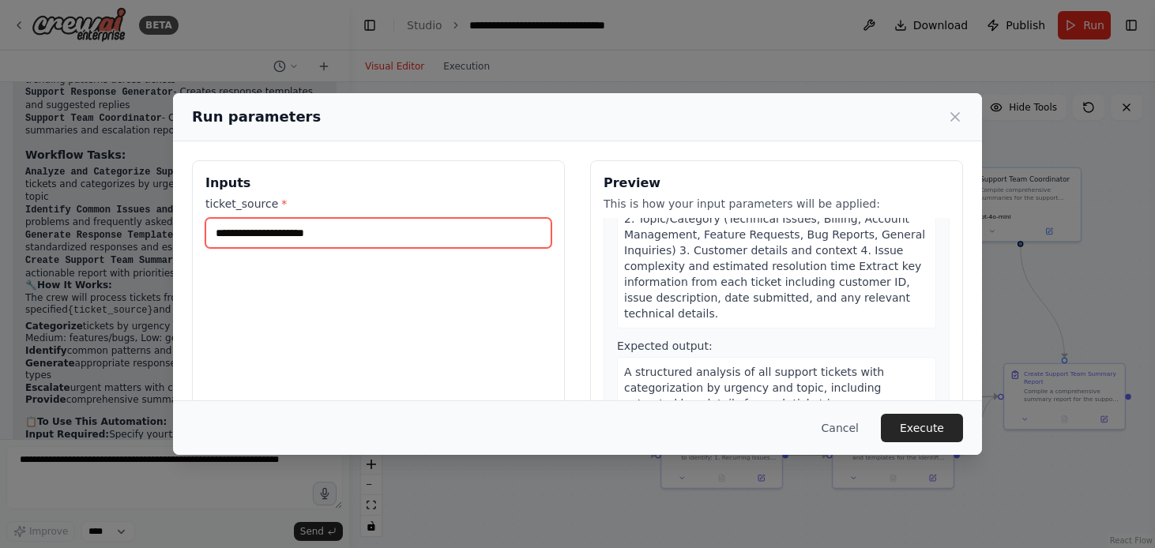
scroll to position [0, 0]
